Goal: Transaction & Acquisition: Purchase product/service

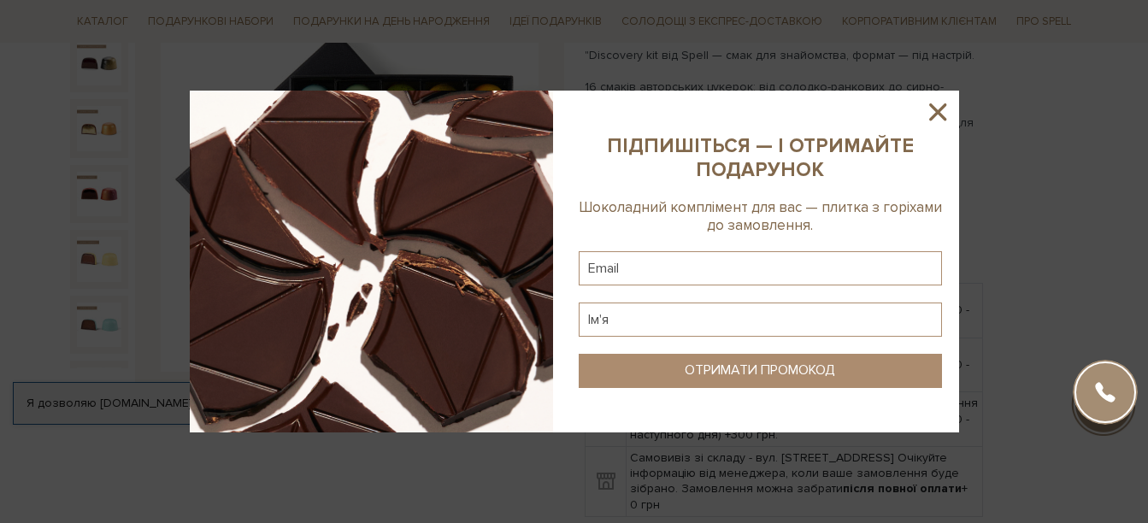
scroll to position [171, 0]
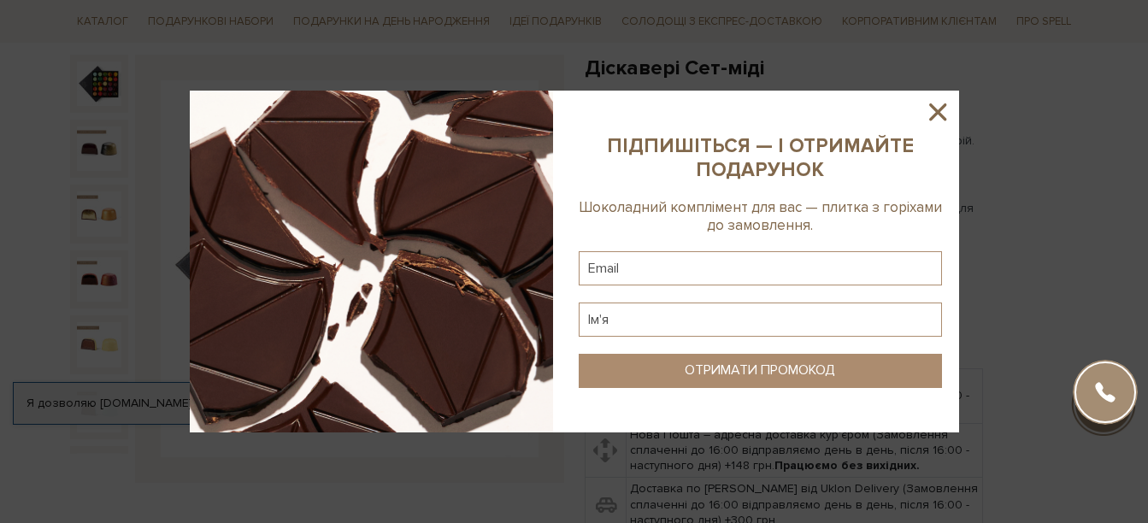
click at [936, 113] on icon at bounding box center [937, 111] width 17 height 17
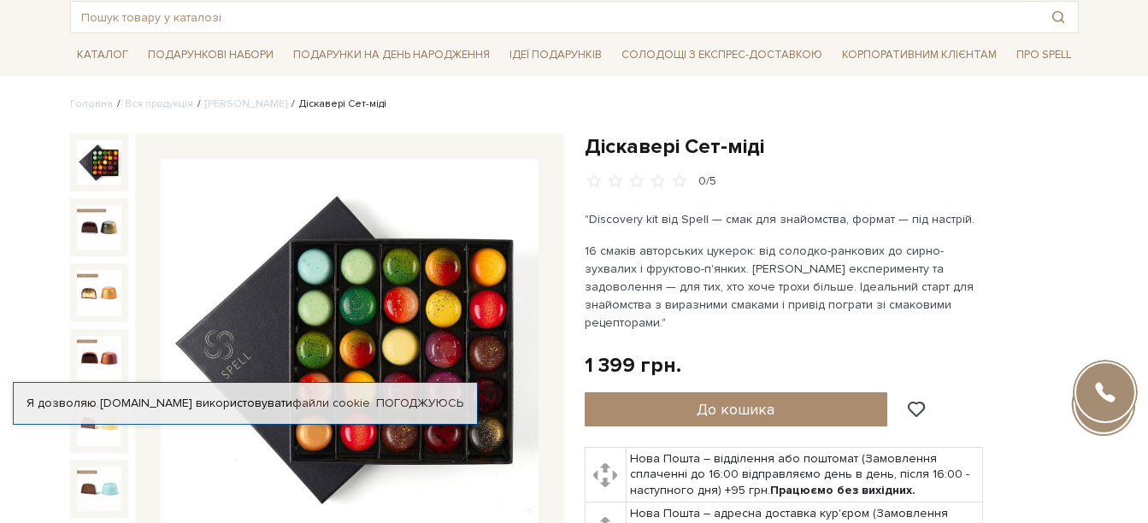
scroll to position [0, 0]
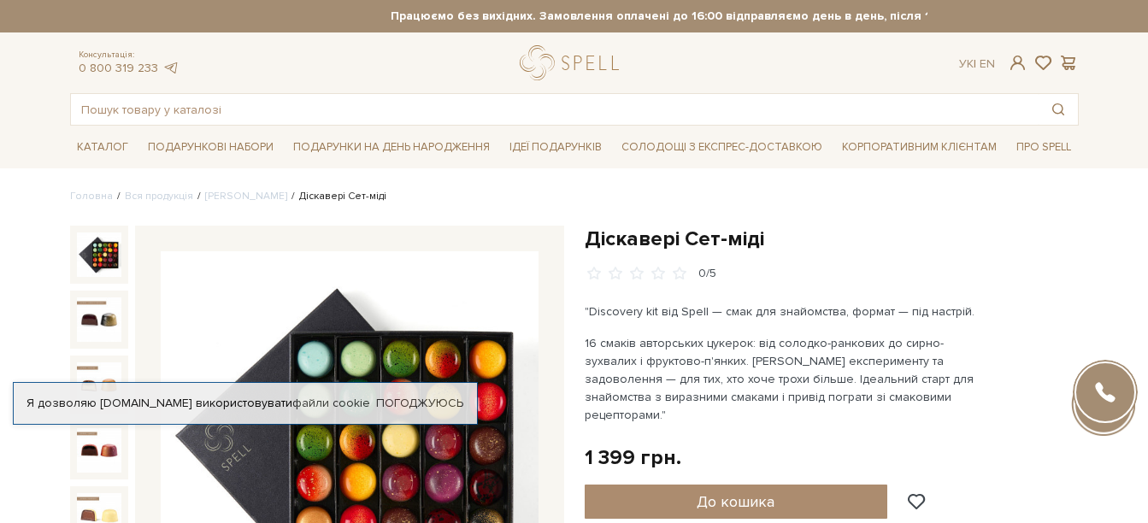
click at [834, 54] on div "Консультація: 0 800 319 233 Ук | En |" at bounding box center [574, 62] width 1029 height 35
click at [494, 189] on ul "Головна Вся продукція Сети цукерок Діскавері Сет-міді" at bounding box center [574, 196] width 1008 height 15
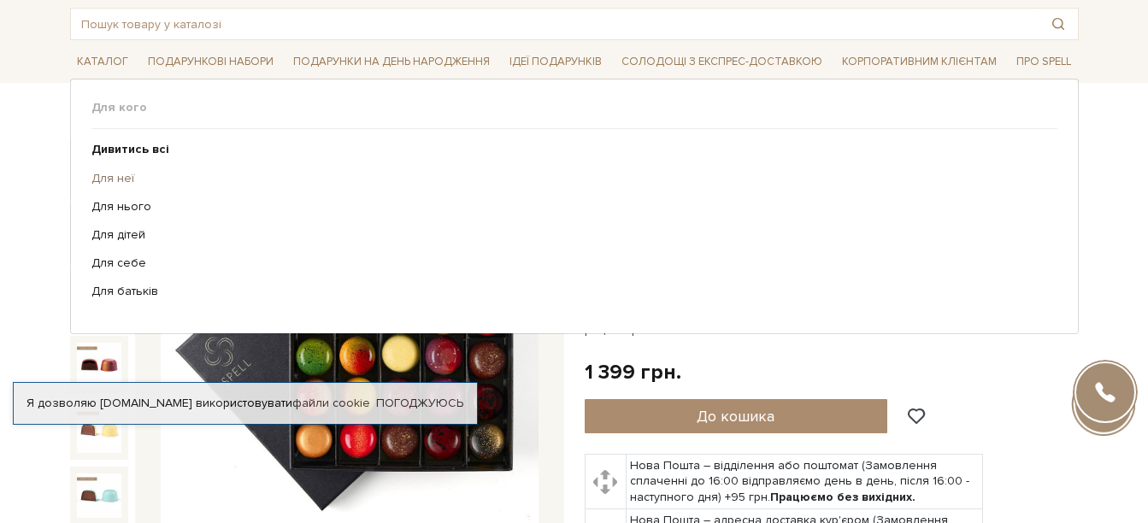
click at [115, 176] on link "Для неї" at bounding box center [567, 178] width 953 height 15
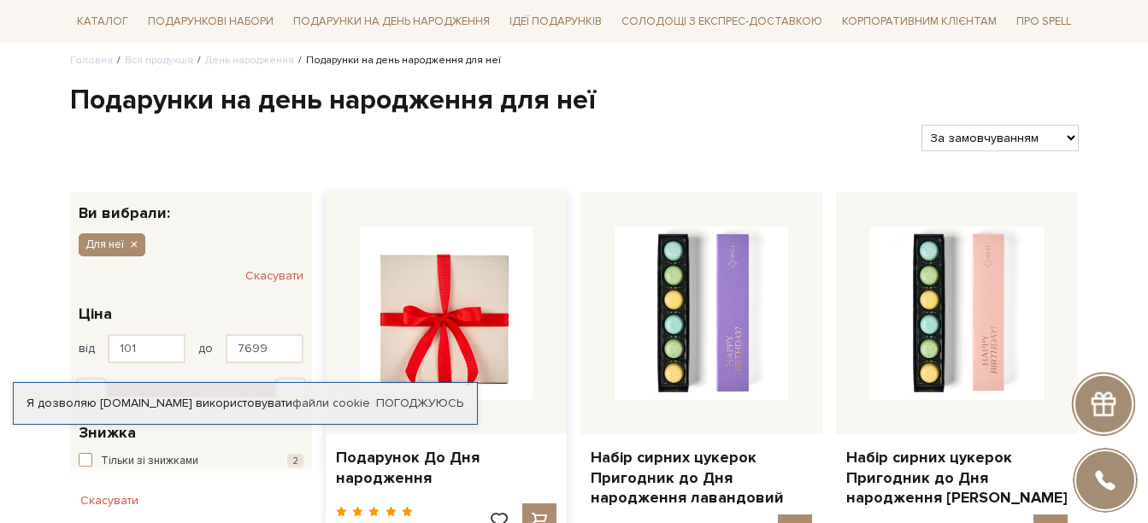
scroll to position [171, 0]
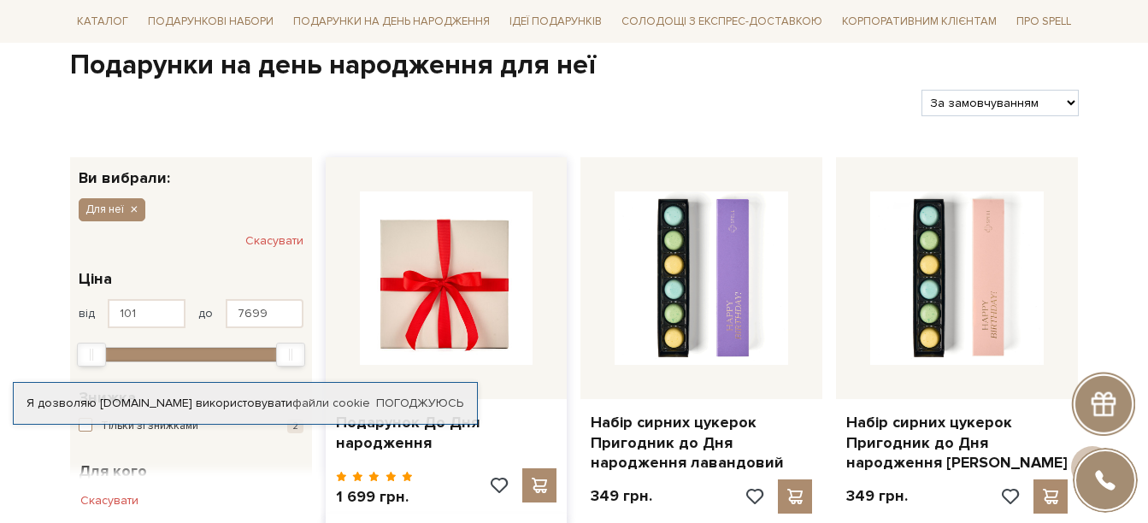
click at [461, 310] on img at bounding box center [446, 277] width 173 height 173
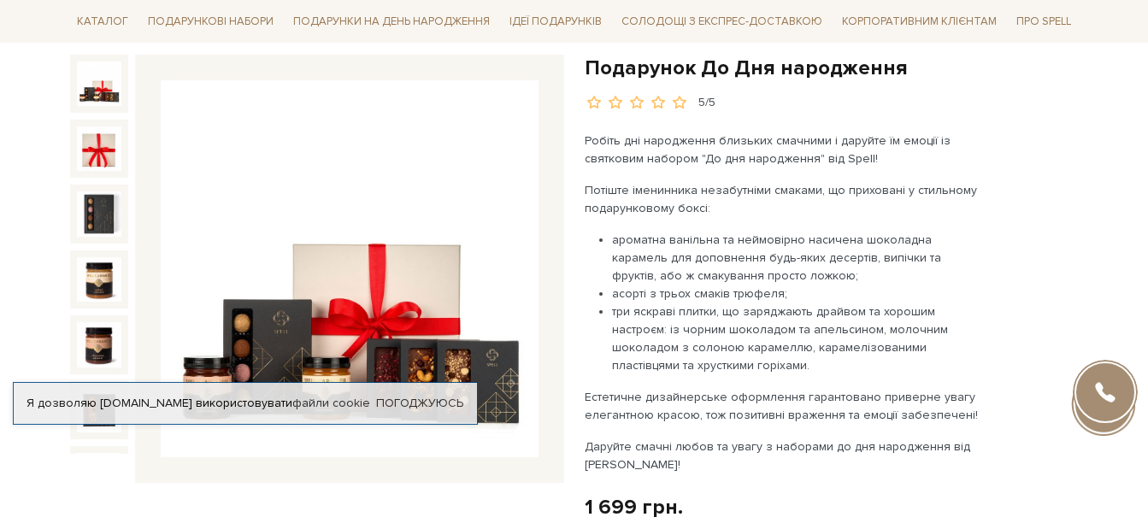
scroll to position [256, 0]
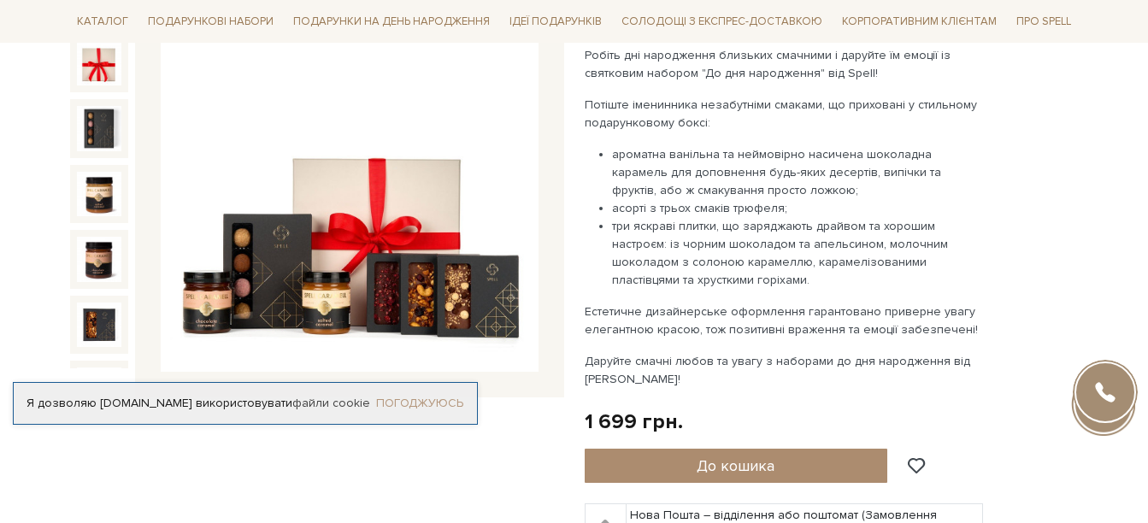
click at [400, 396] on link "Погоджуюсь" at bounding box center [419, 403] width 87 height 15
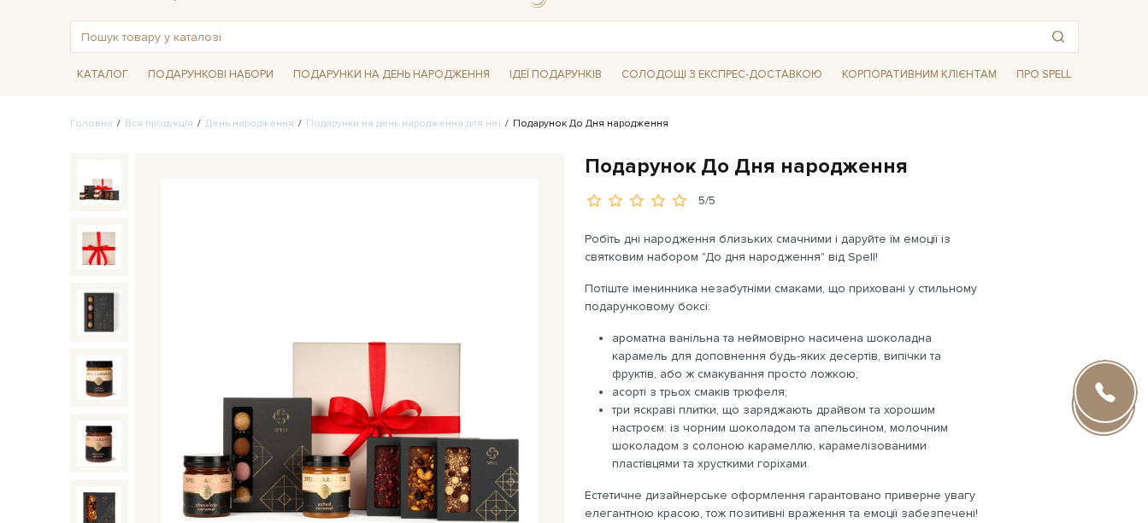
scroll to position [0, 0]
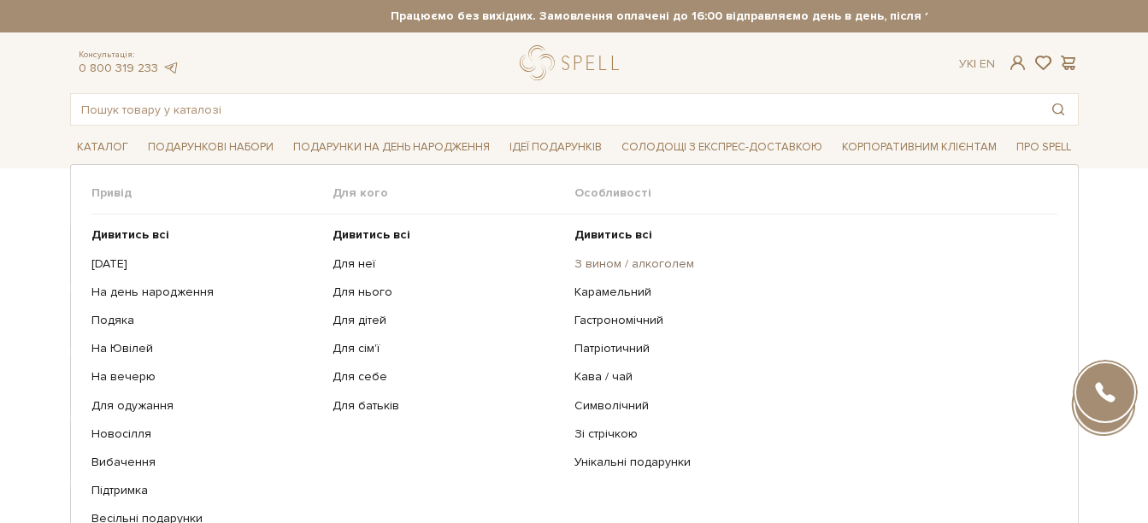
click at [614, 261] on link "З вином / алкоголем" at bounding box center [809, 263] width 470 height 15
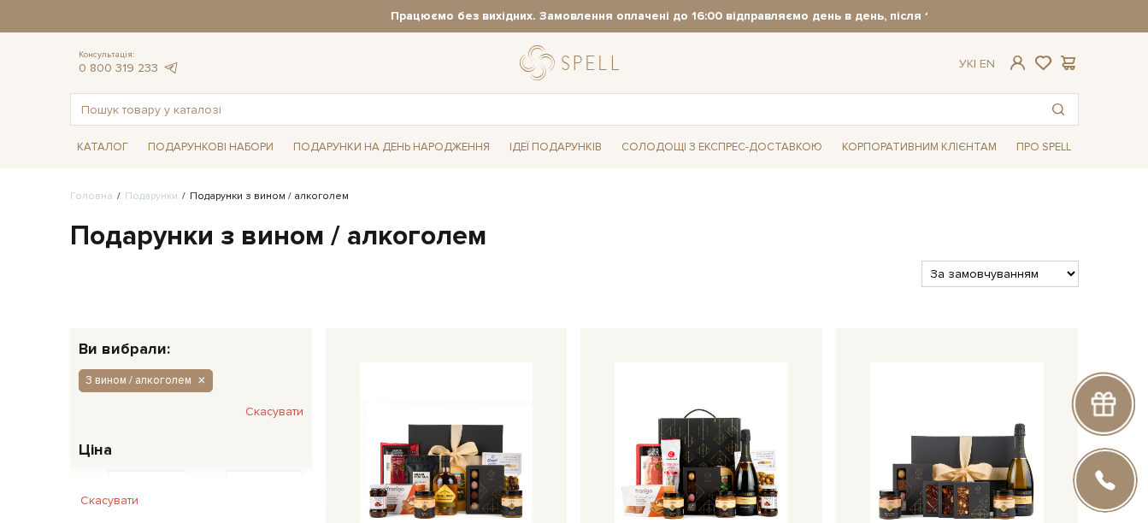
click at [1053, 273] on select "За замовчуванням За Ціною (зростання) За Ціною (зменшення) Новинки За популярні…" at bounding box center [999, 274] width 156 height 26
select select "https://spellchocolate.com/podarunki/z-vinom-alkogolem?sort=p.price&order=ASC"
click at [921, 261] on select "За замовчуванням За Ціною (зростання) За Ціною (зменшення) Новинки За популярні…" at bounding box center [999, 274] width 156 height 26
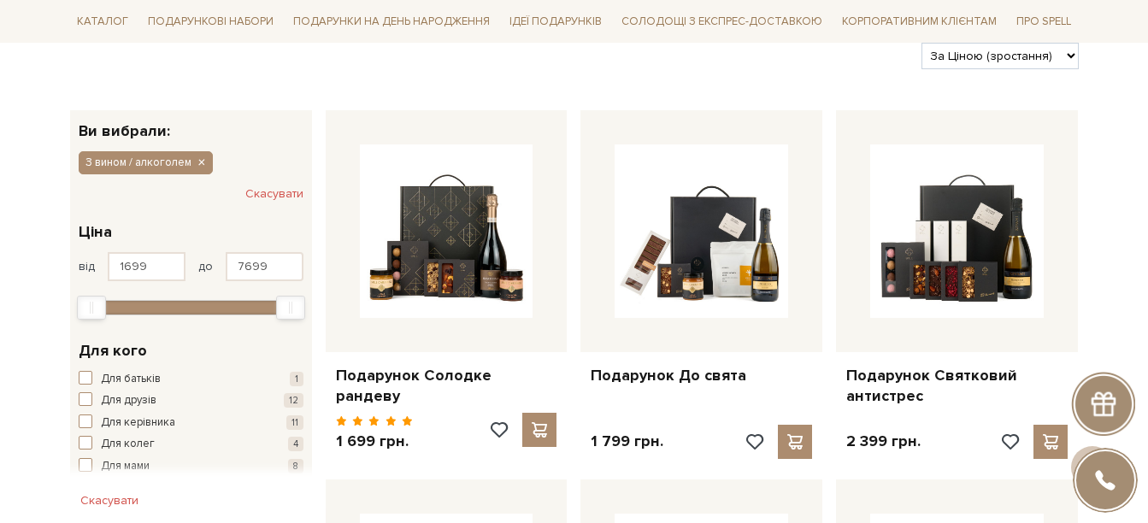
scroll to position [256, 0]
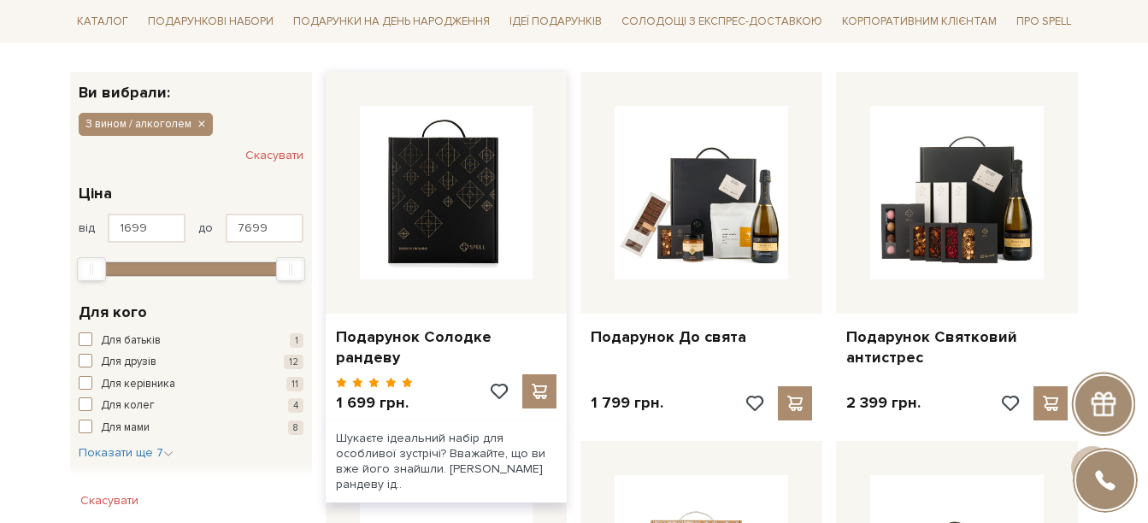
click at [445, 197] on img at bounding box center [446, 192] width 173 height 173
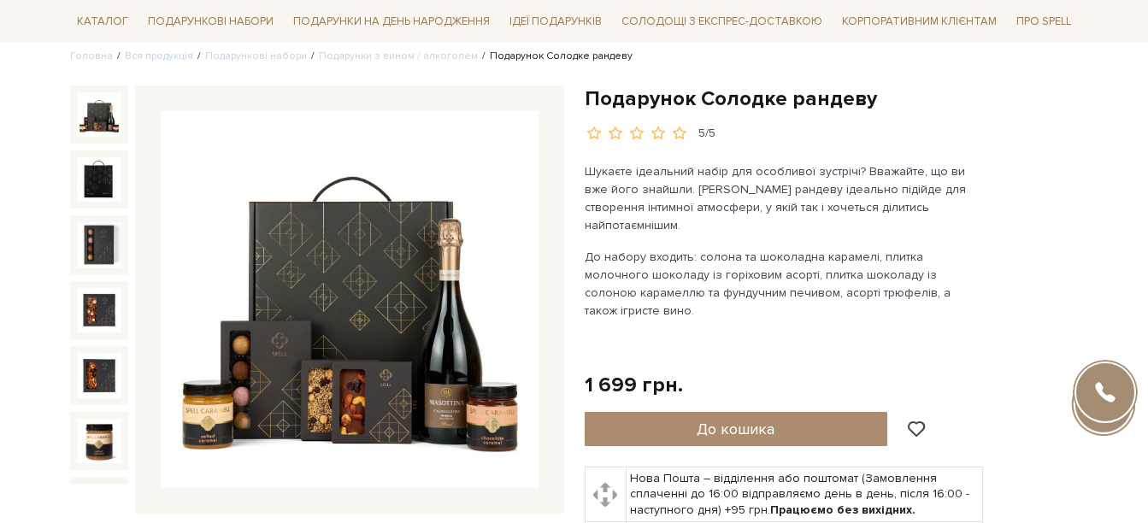
scroll to position [171, 0]
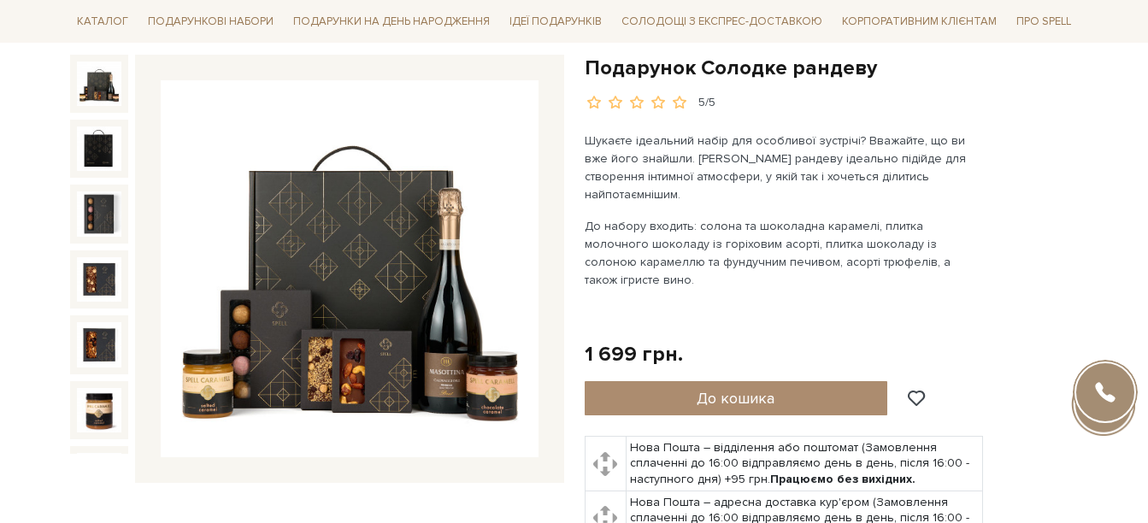
click at [459, 377] on img at bounding box center [350, 269] width 378 height 378
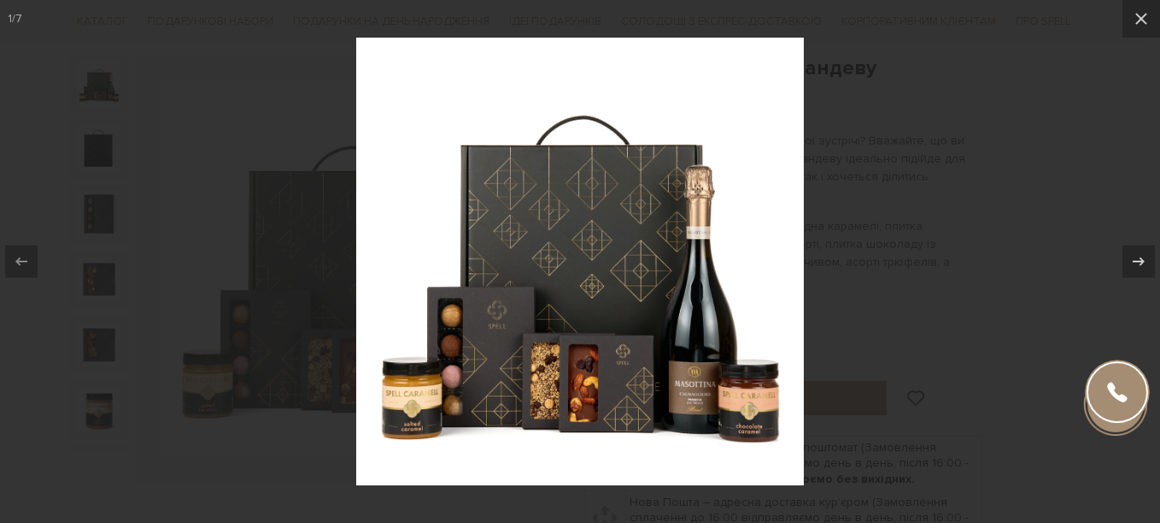
click at [702, 394] on img at bounding box center [580, 262] width 448 height 448
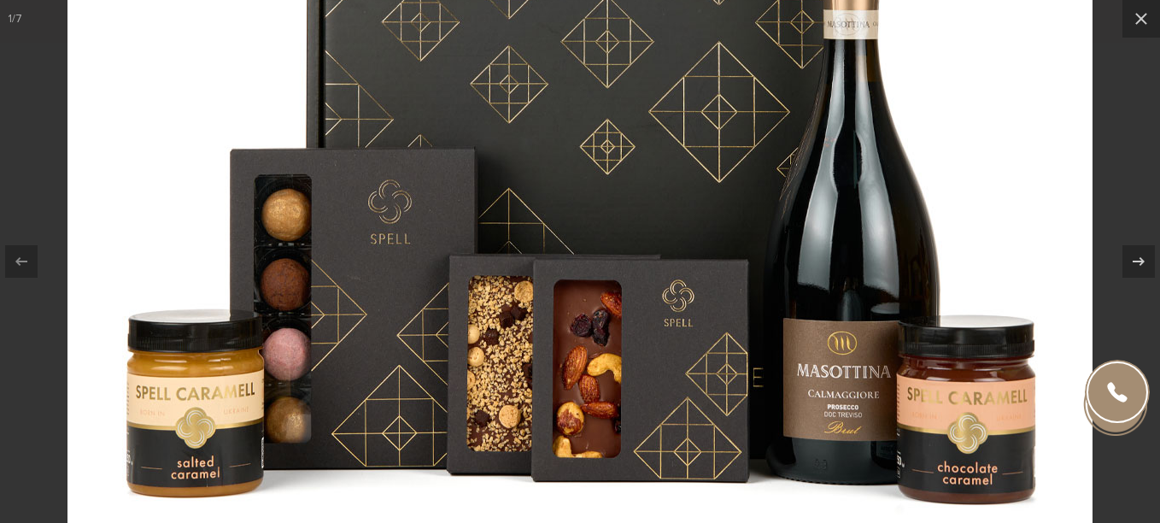
click at [891, 241] on img at bounding box center [580, 90] width 1025 height 1025
click at [1143, 21] on icon at bounding box center [1141, 19] width 21 height 21
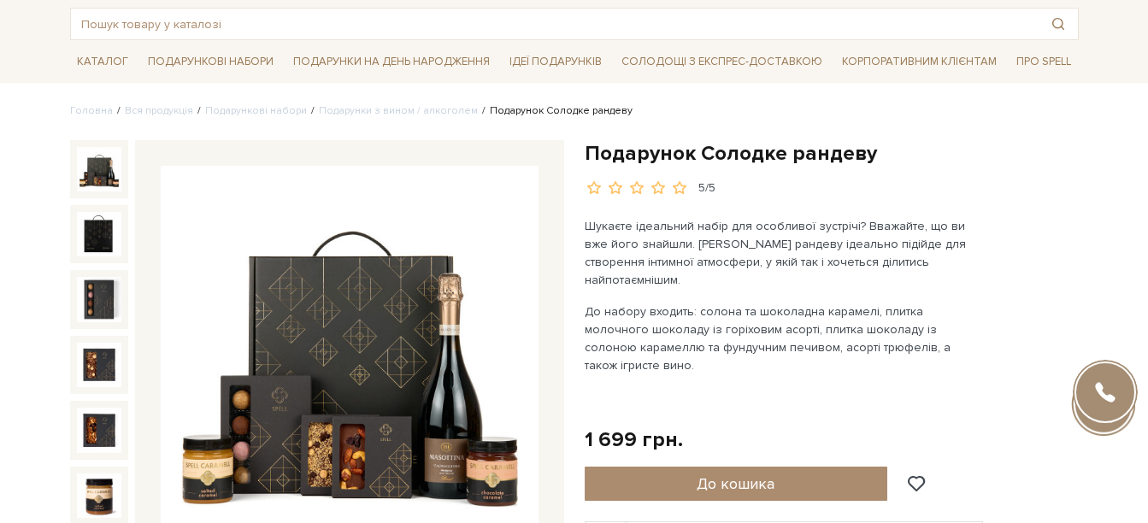
scroll to position [171, 0]
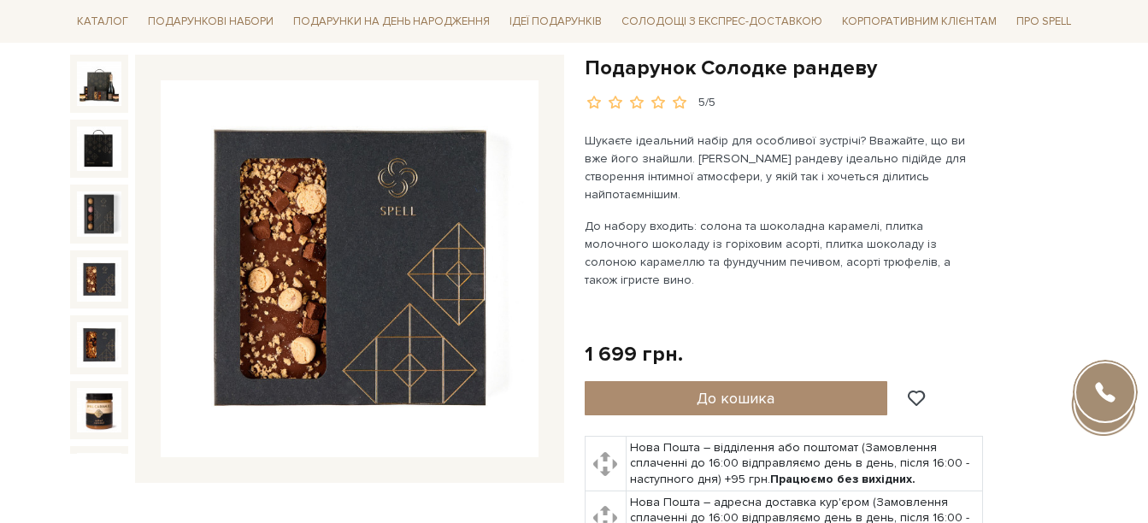
click at [101, 261] on img at bounding box center [99, 279] width 44 height 44
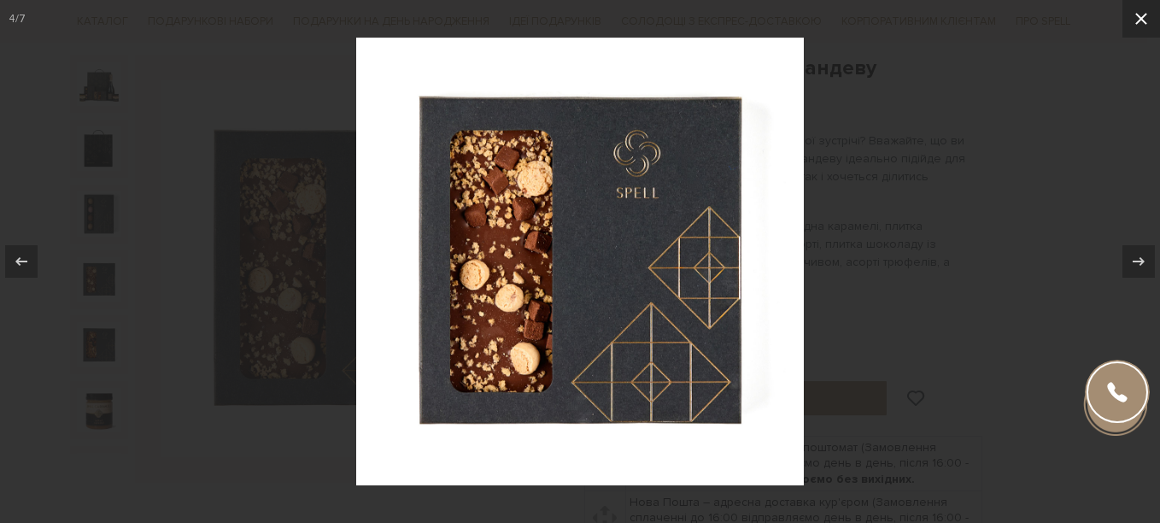
click at [1141, 24] on icon at bounding box center [1141, 19] width 21 height 21
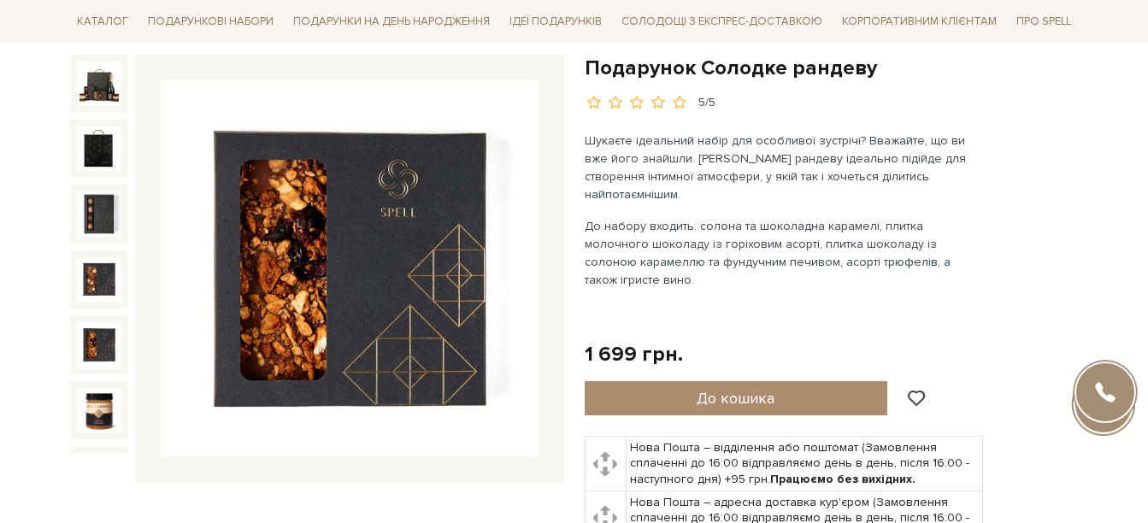
click at [101, 322] on img at bounding box center [99, 344] width 44 height 44
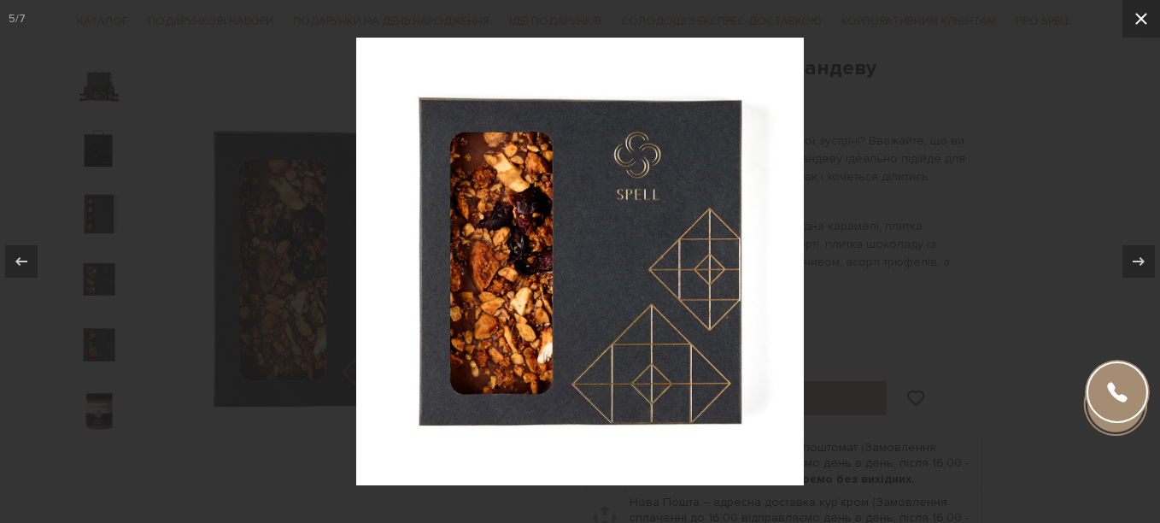
click at [1144, 16] on icon at bounding box center [1142, 19] width 12 height 12
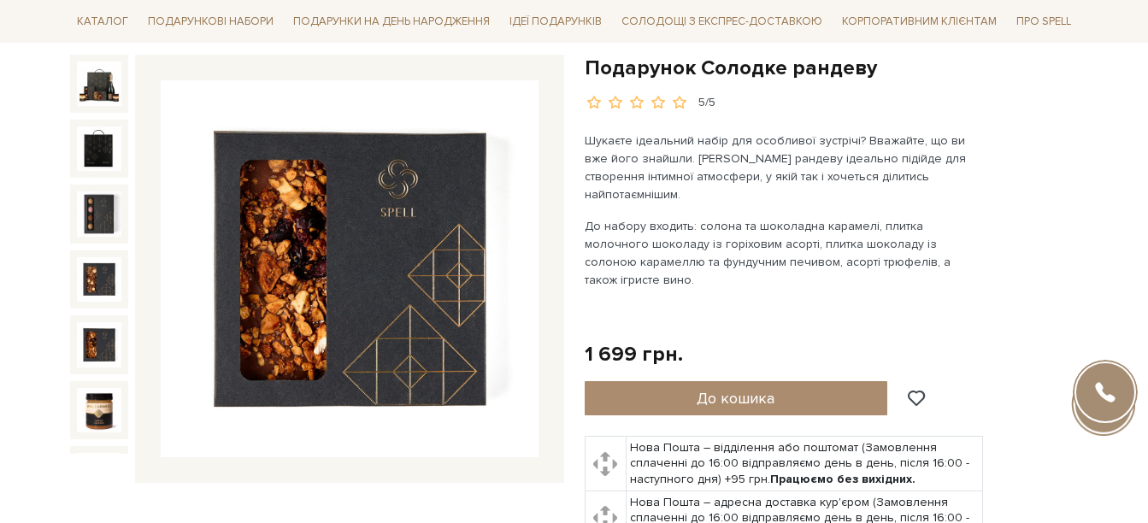
scroll to position [85, 0]
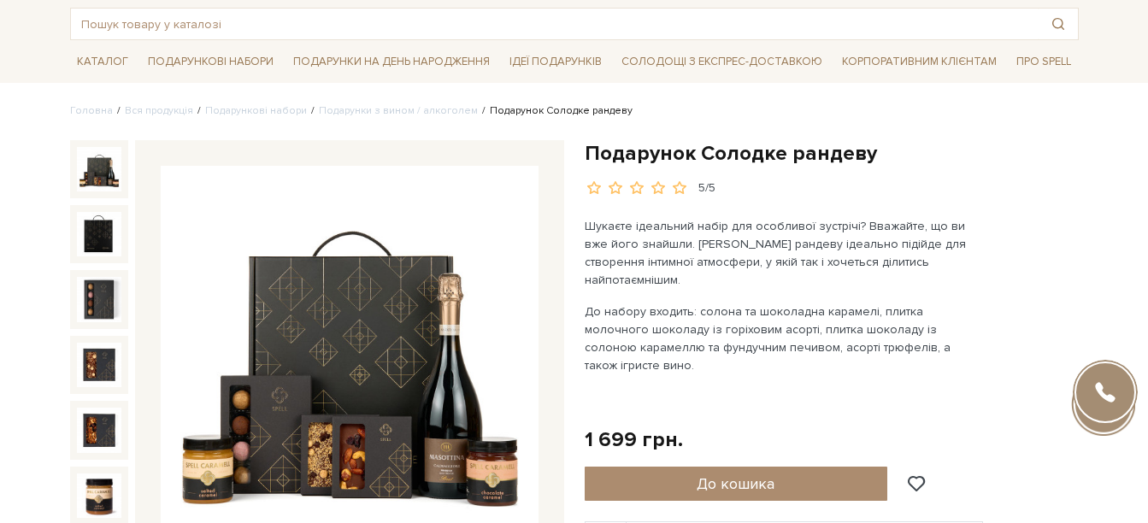
click at [93, 173] on img at bounding box center [99, 169] width 44 height 44
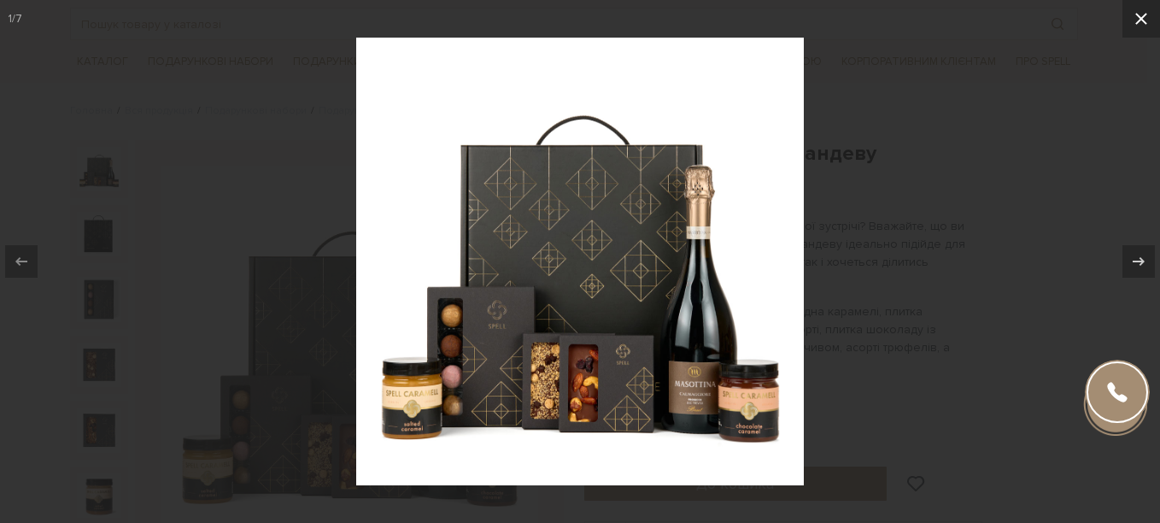
click at [1143, 22] on icon at bounding box center [1141, 19] width 21 height 21
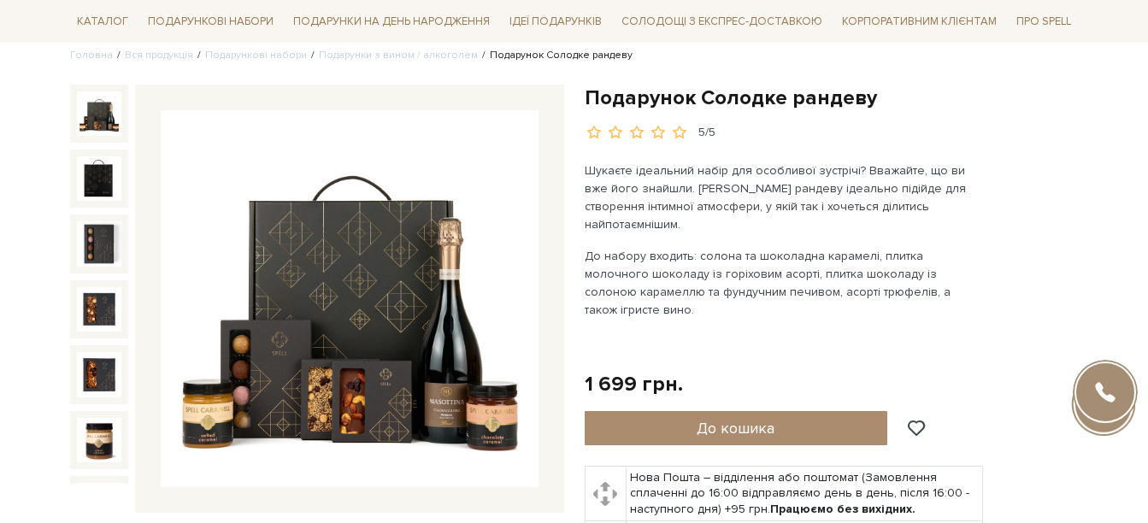
scroll to position [171, 0]
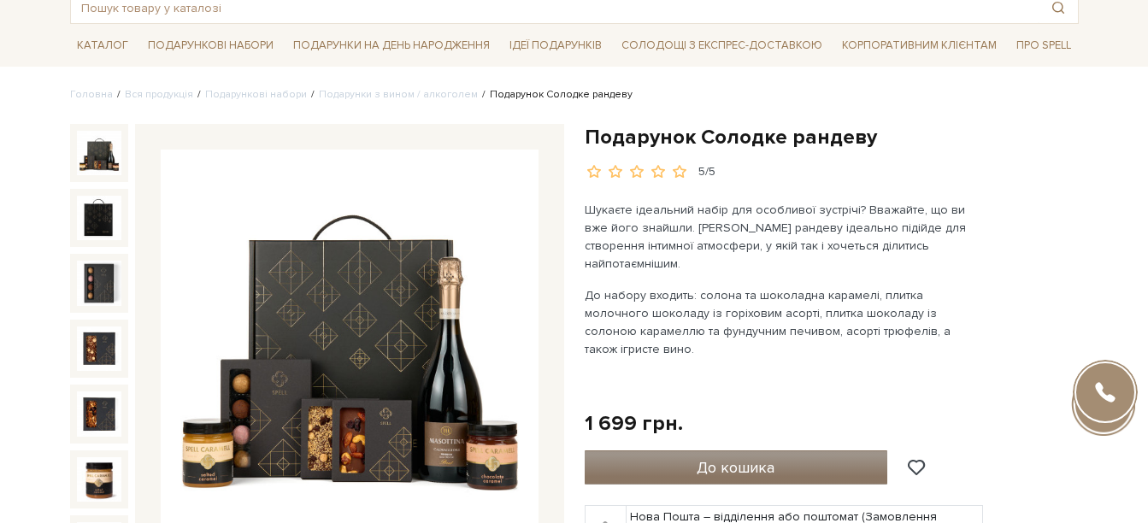
scroll to position [342, 0]
